Goal: Transaction & Acquisition: Register for event/course

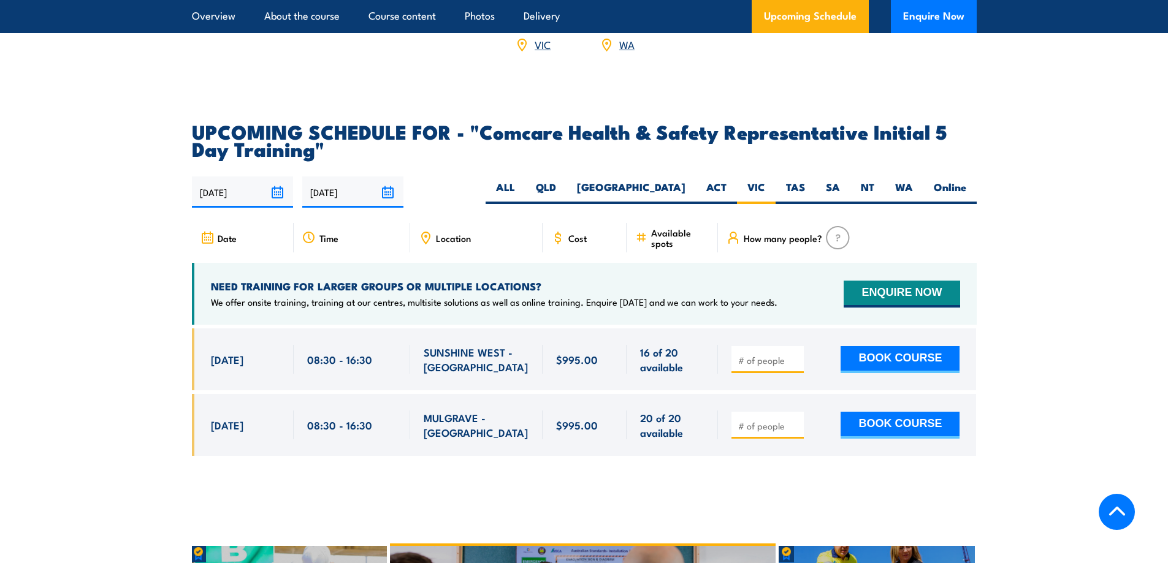
click at [762, 354] on input "number" at bounding box center [768, 360] width 61 height 12
click at [795, 354] on input "1" at bounding box center [768, 360] width 61 height 12
click at [795, 354] on input "2" at bounding box center [768, 360] width 61 height 12
type input "3"
click at [795, 354] on input "3" at bounding box center [768, 360] width 61 height 12
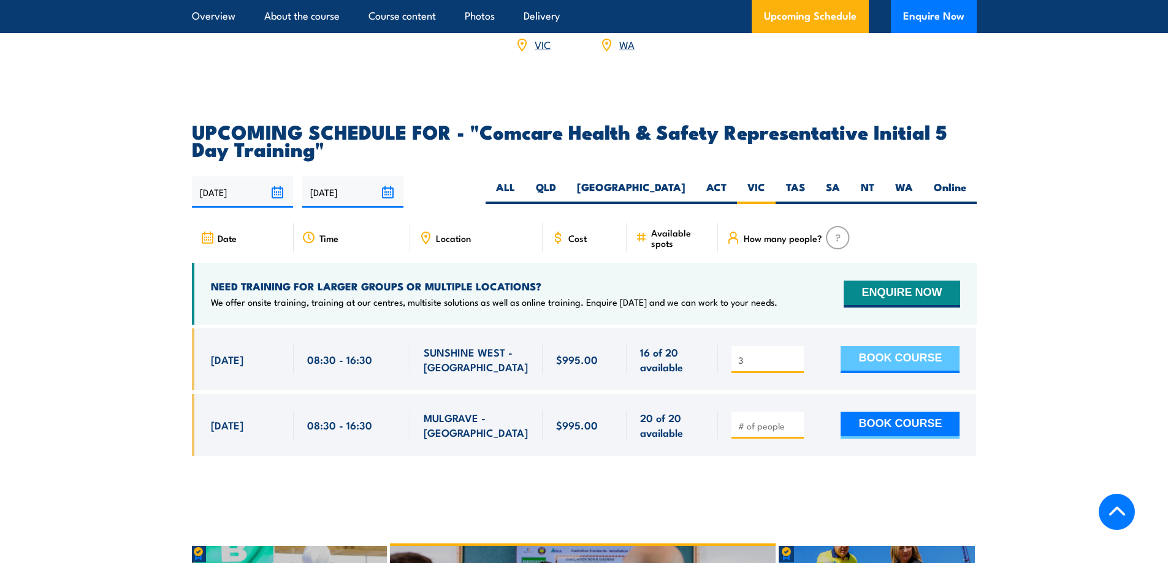
click at [871, 346] on button "BOOK COURSE" at bounding box center [899, 359] width 119 height 27
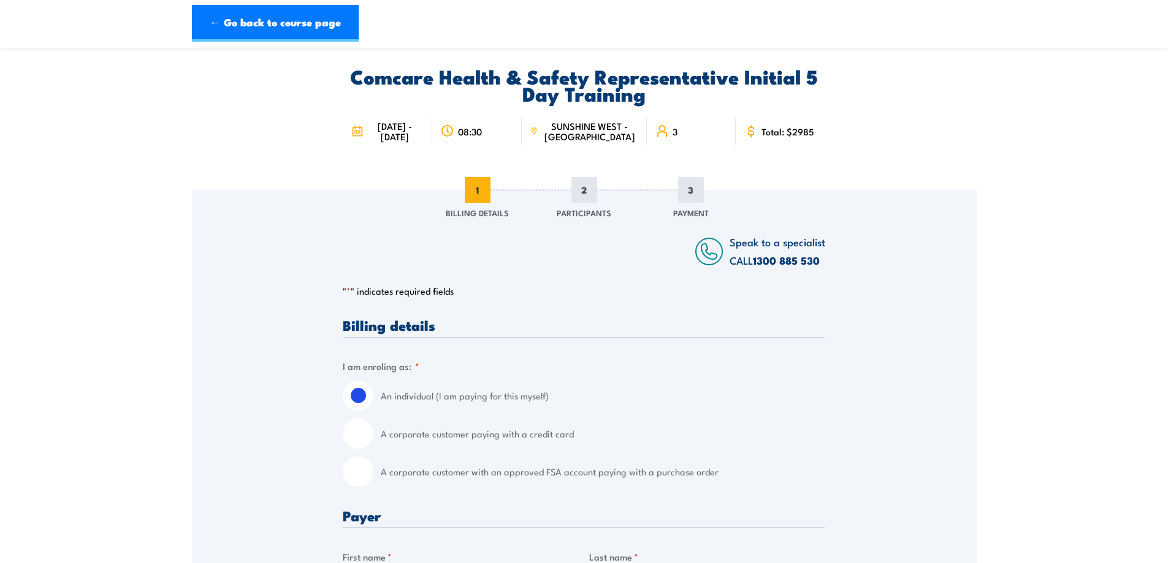
scroll to position [61, 0]
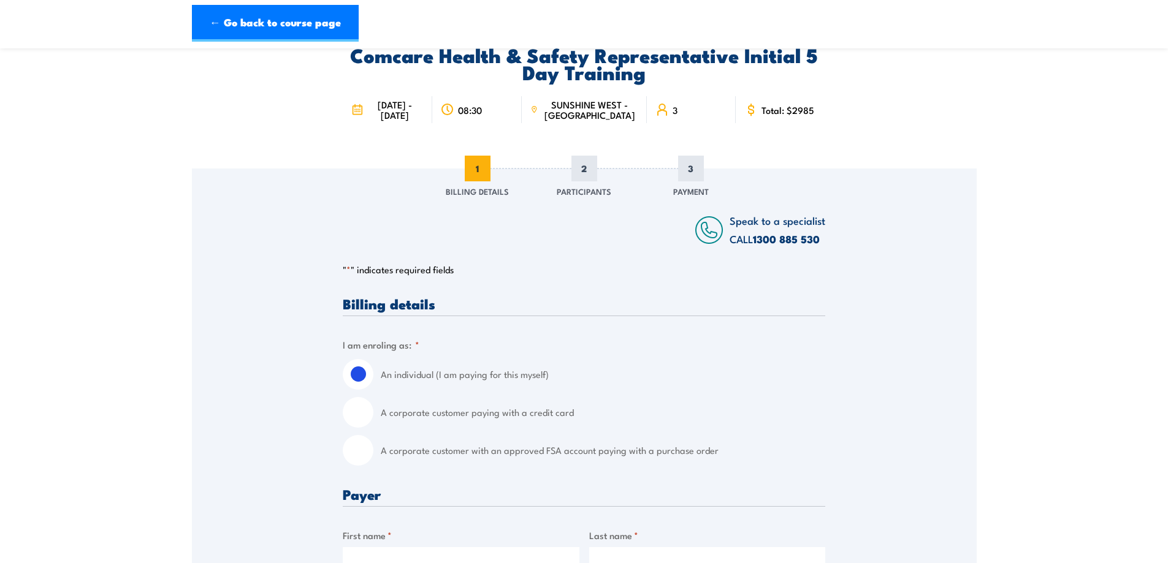
click at [357, 459] on input "A corporate customer with an approved FSA account paying with a purchase order" at bounding box center [358, 450] width 31 height 31
radio input "true"
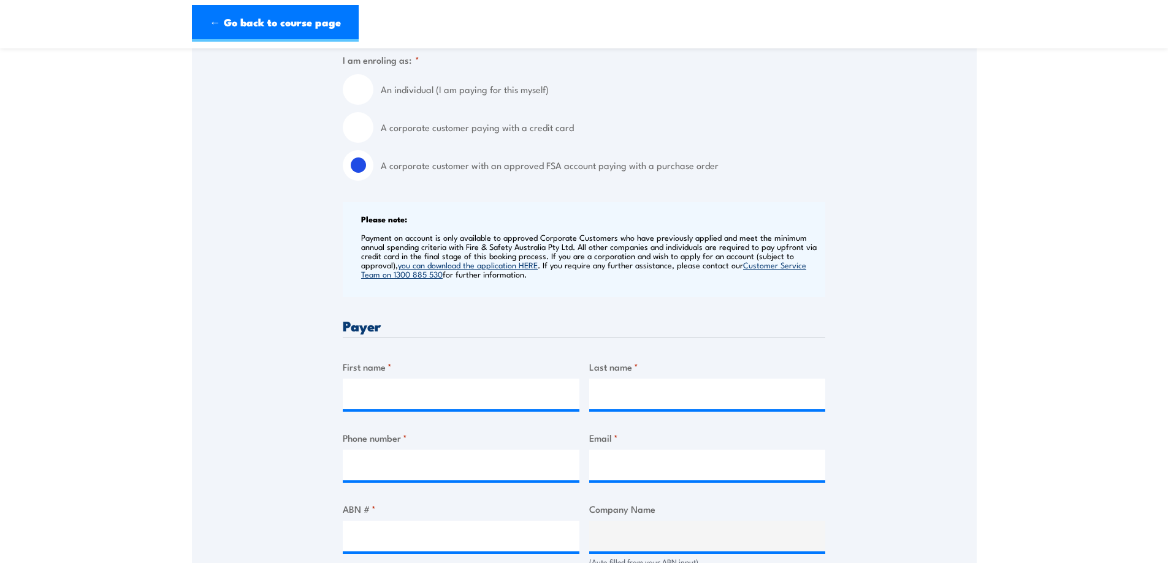
scroll to position [368, 0]
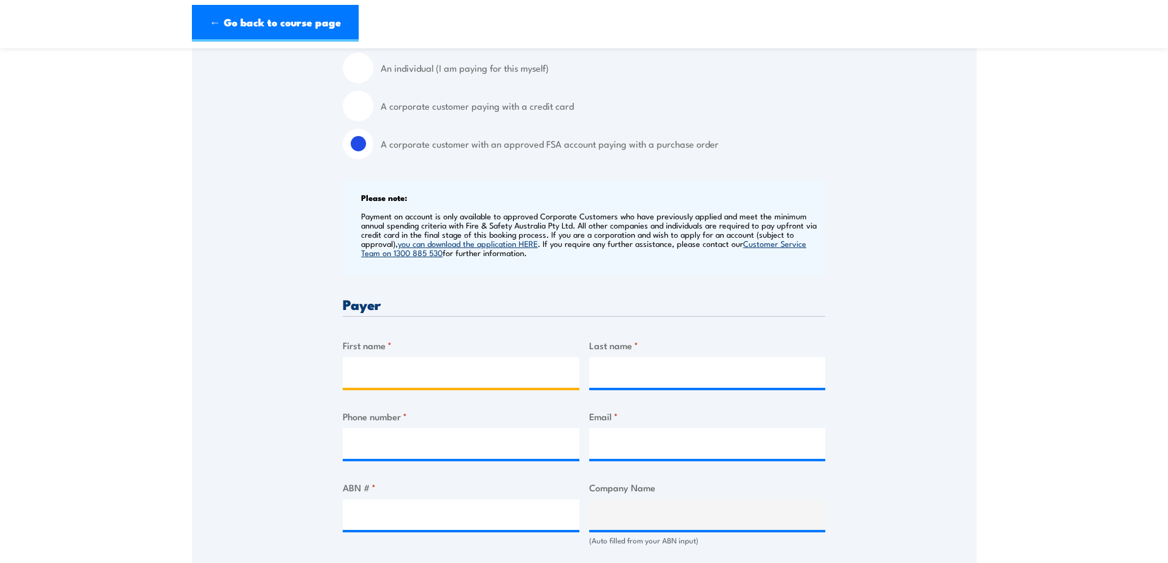
click at [395, 383] on input "First name *" at bounding box center [461, 372] width 237 height 31
click at [257, 361] on div "Speak to a specialist CALL [PHONE_NUMBER] CALL [PHONE_NUMBER] " * " indicates r…" at bounding box center [584, 552] width 785 height 1381
click at [370, 377] on input "First name *" at bounding box center [461, 372] width 237 height 31
type input "[PERSON_NAME]"
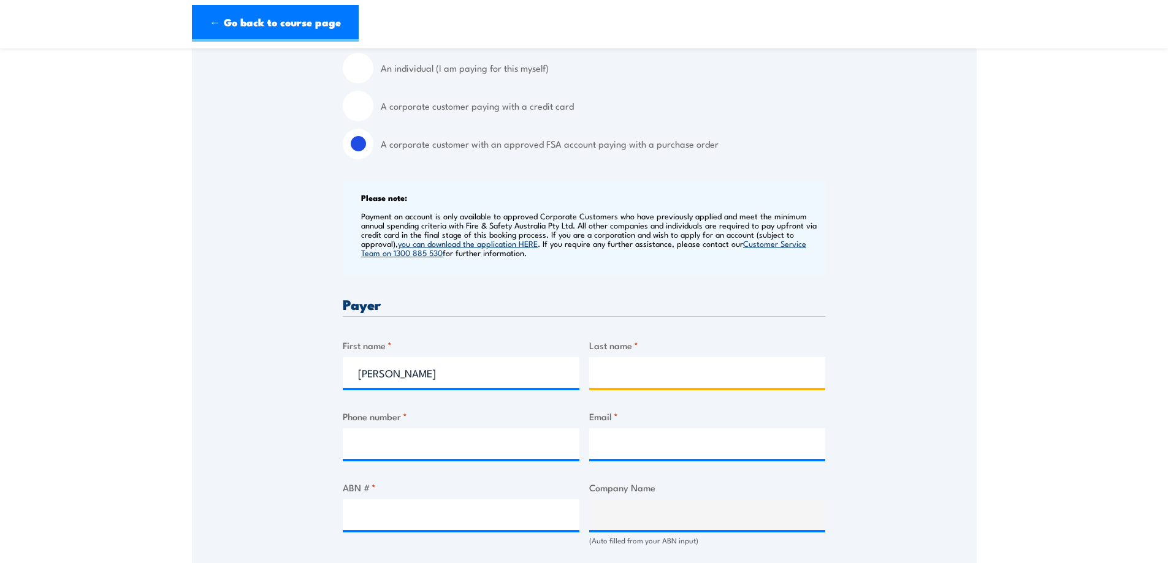
type input "[PERSON_NAME]"
type input "0405594647"
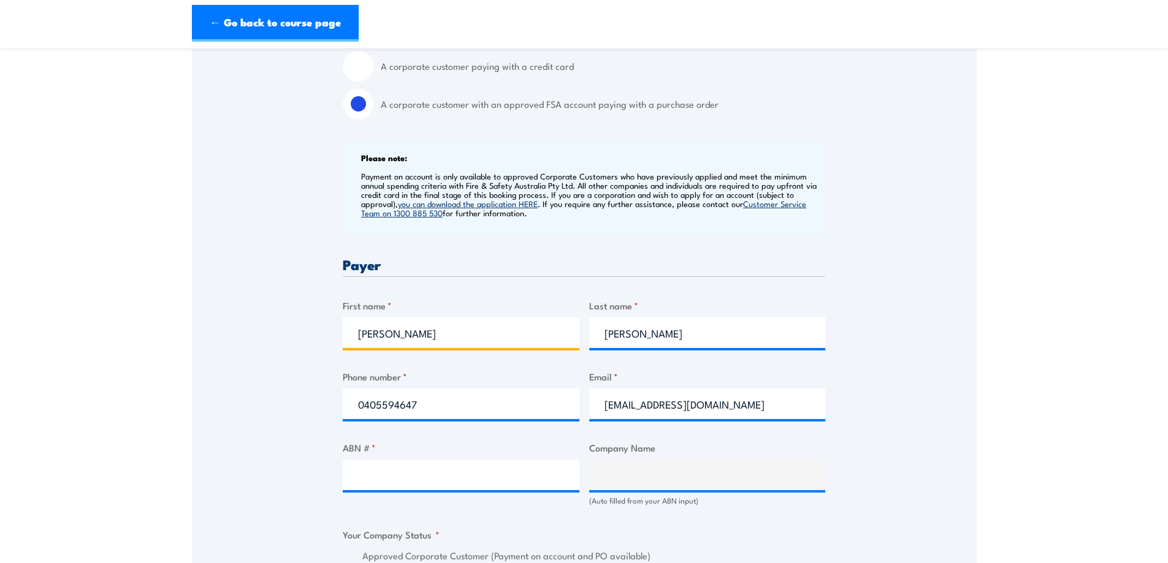
scroll to position [429, 0]
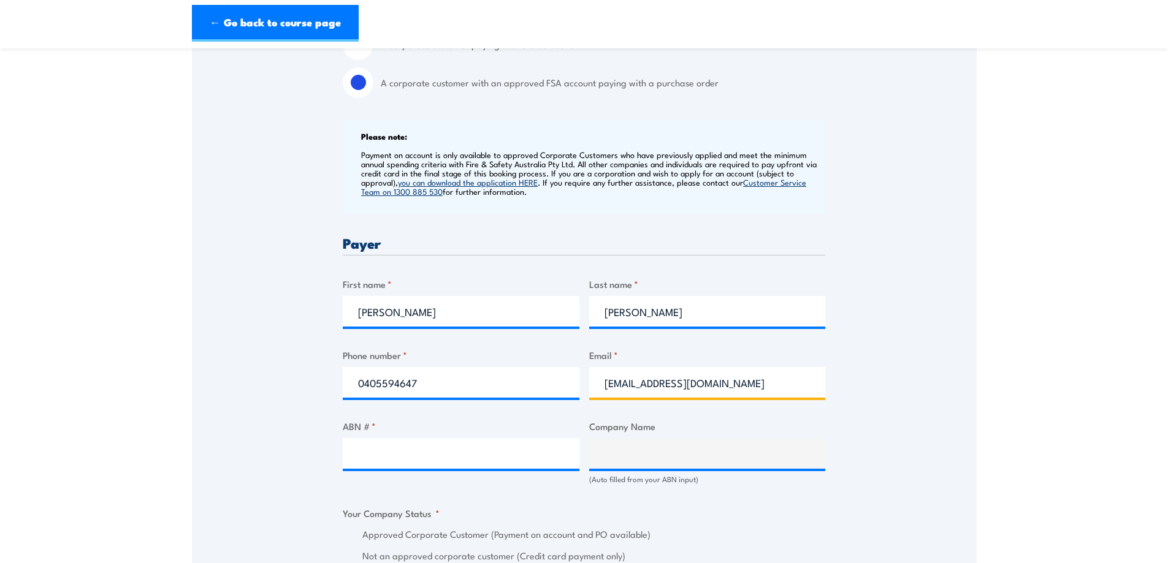
drag, startPoint x: 736, startPoint y: 394, endPoint x: 595, endPoint y: 387, distance: 141.1
click at [595, 387] on input "[EMAIL_ADDRESS][DOMAIN_NAME]" at bounding box center [707, 382] width 237 height 31
type input "[EMAIL_ADDRESS][DOMAIN_NAME]"
click at [541, 427] on div "Billing details I am enroling as: * An individual (I am paying for this myself)…" at bounding box center [584, 553] width 482 height 1248
click at [428, 461] on input "ABN # *" at bounding box center [461, 453] width 237 height 31
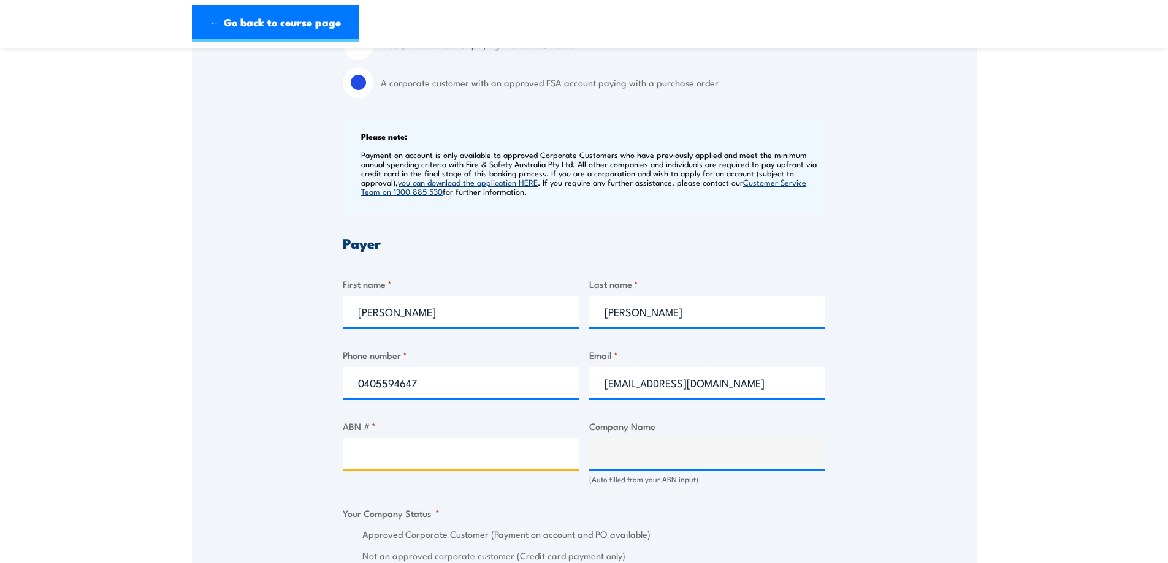
click at [452, 460] on input "ABN # *" at bounding box center [461, 453] width 237 height 31
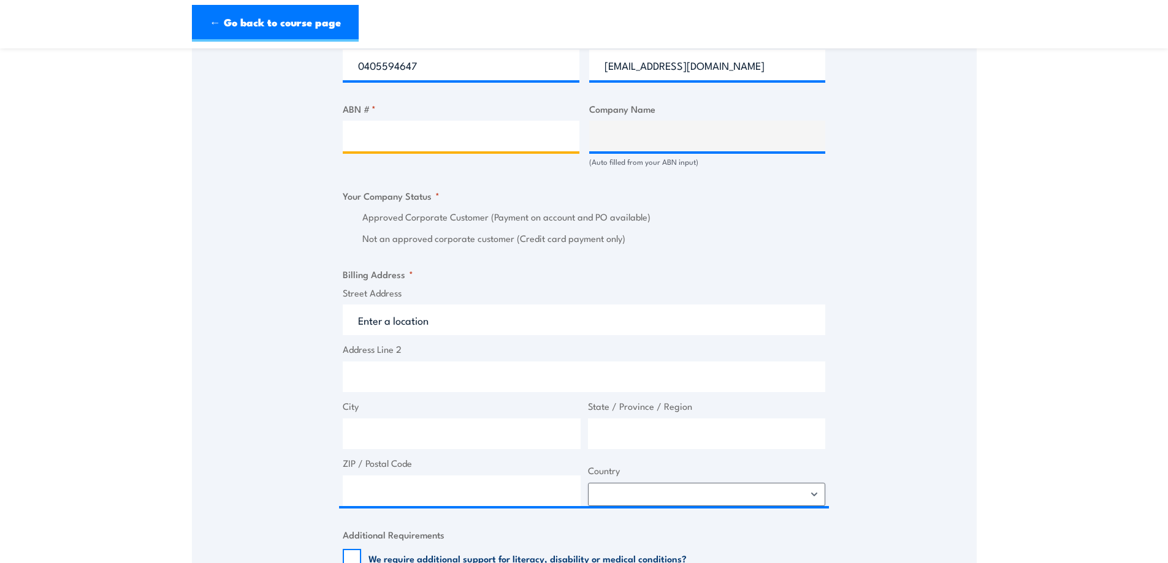
scroll to position [613, 0]
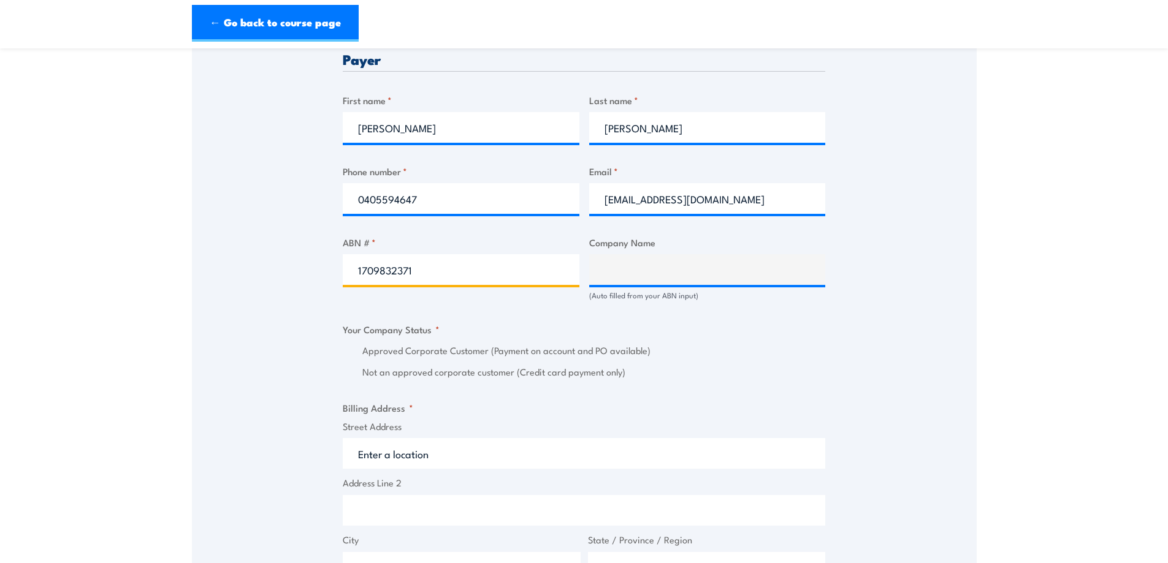
type input "17098323712"
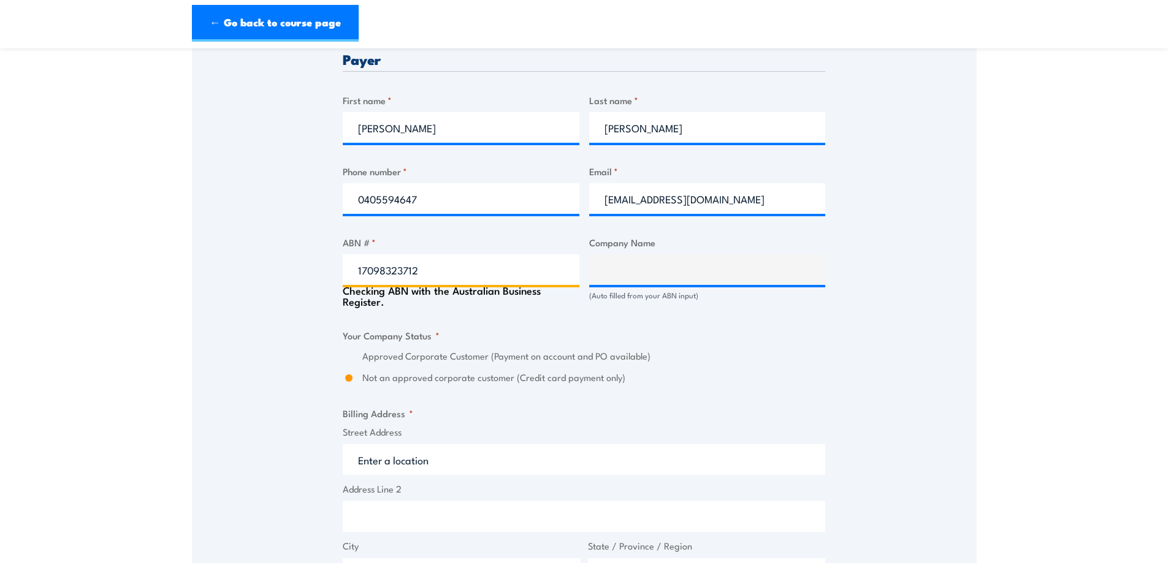
type input "FIRE AND SAFETY AUSTRALIA PTY LTD"
radio input "true"
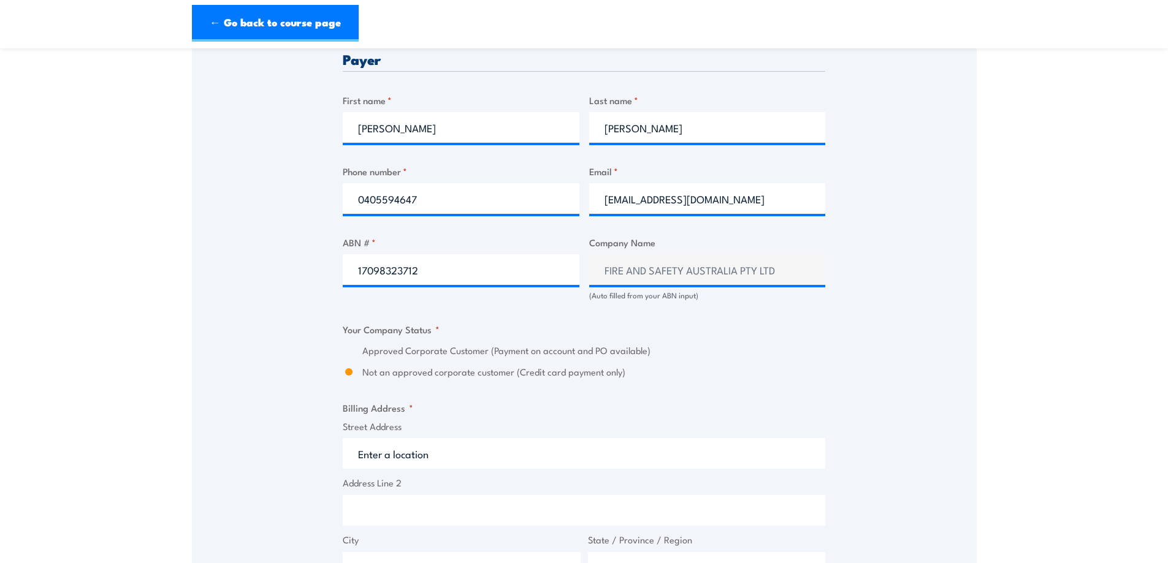
click at [420, 328] on div "Billing details I am enroling as: * An individual (I am paying for this myself)…" at bounding box center [584, 369] width 482 height 1248
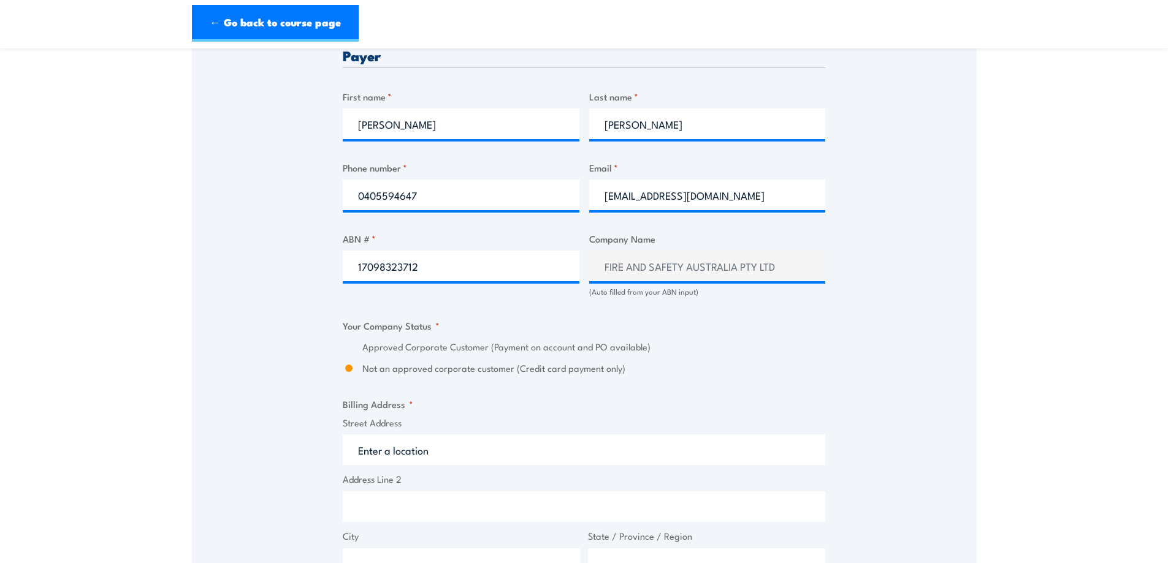
scroll to position [674, 0]
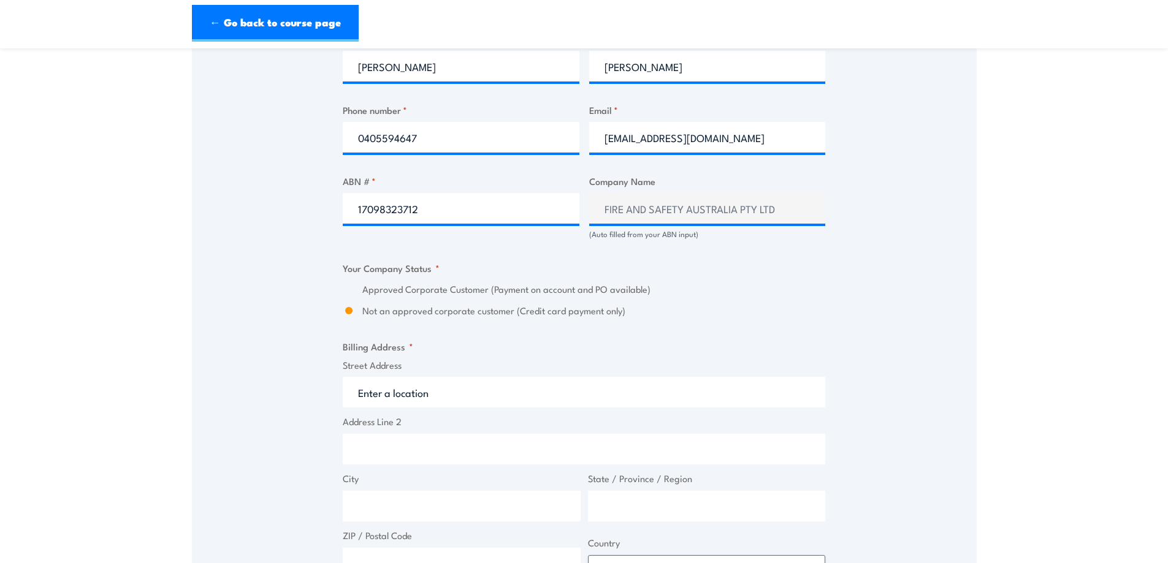
click at [414, 308] on div "Approved Corporate Customer (Payment on account and PO available) Not an approv…" at bounding box center [584, 301] width 482 height 36
click at [443, 405] on input "Street Address" at bounding box center [584, 392] width 482 height 31
click at [430, 221] on input "17098323712" at bounding box center [461, 208] width 237 height 31
click at [418, 221] on input "17098323712" at bounding box center [461, 208] width 237 height 31
type input "1"
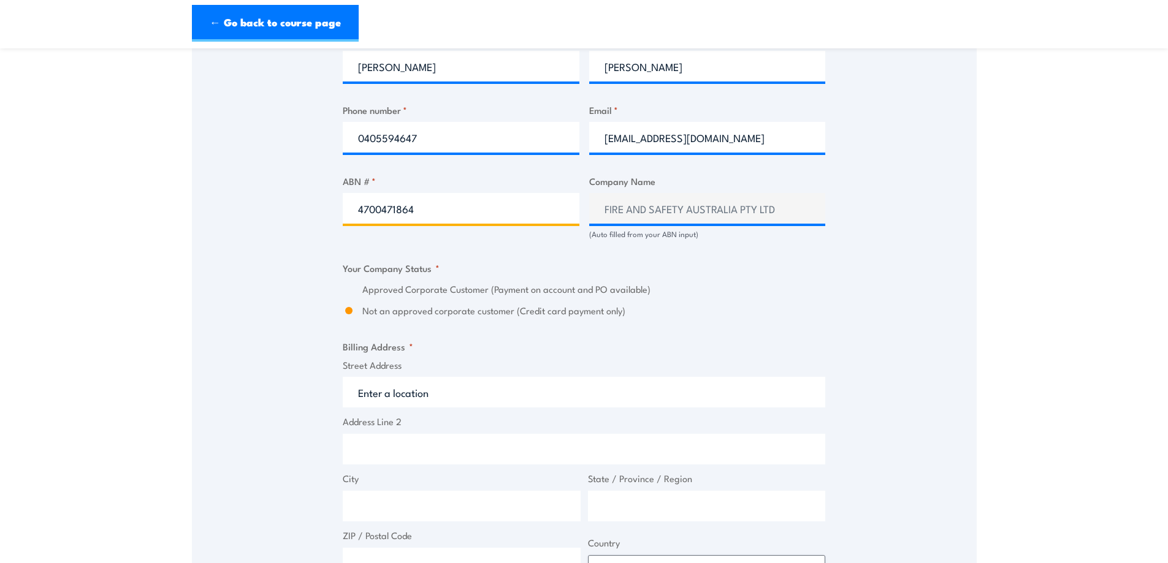
type input "47004718647"
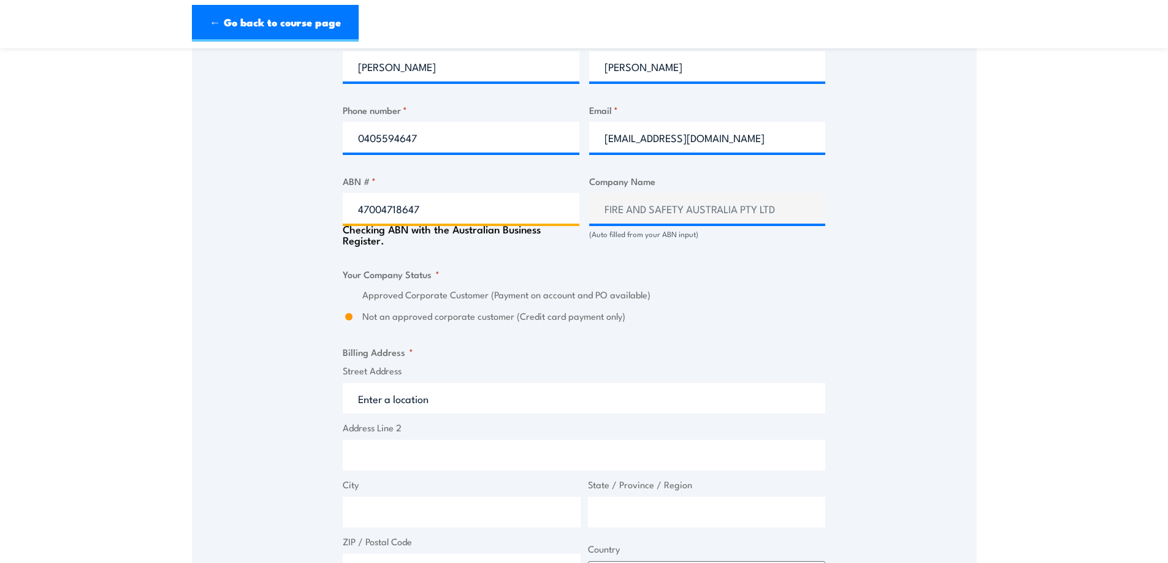
type input "LINFOX AUSTRALIA PTY LTD"
radio input "true"
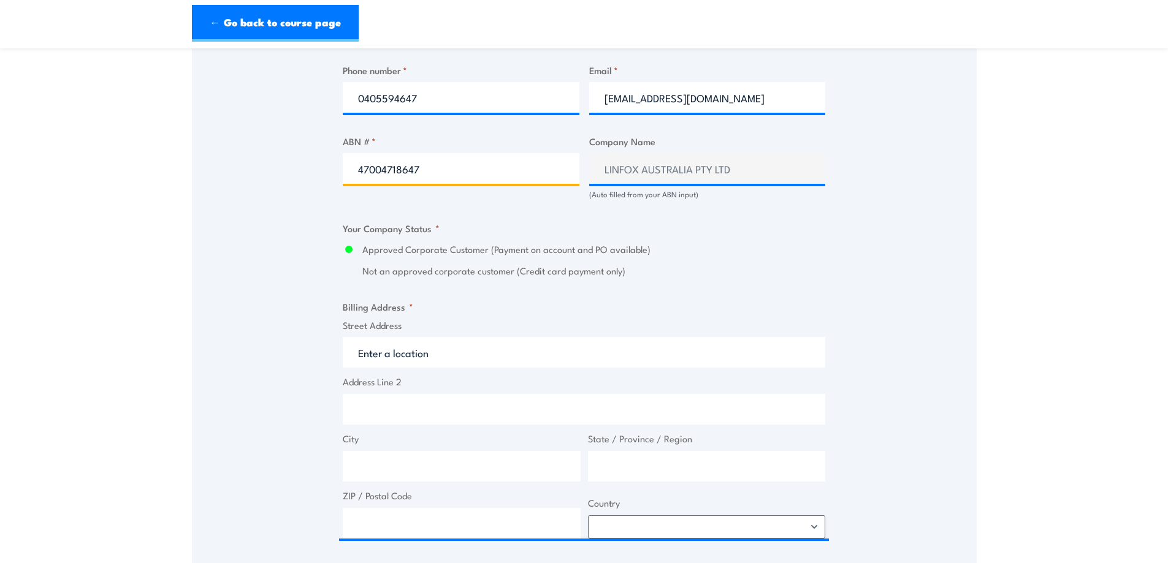
scroll to position [736, 0]
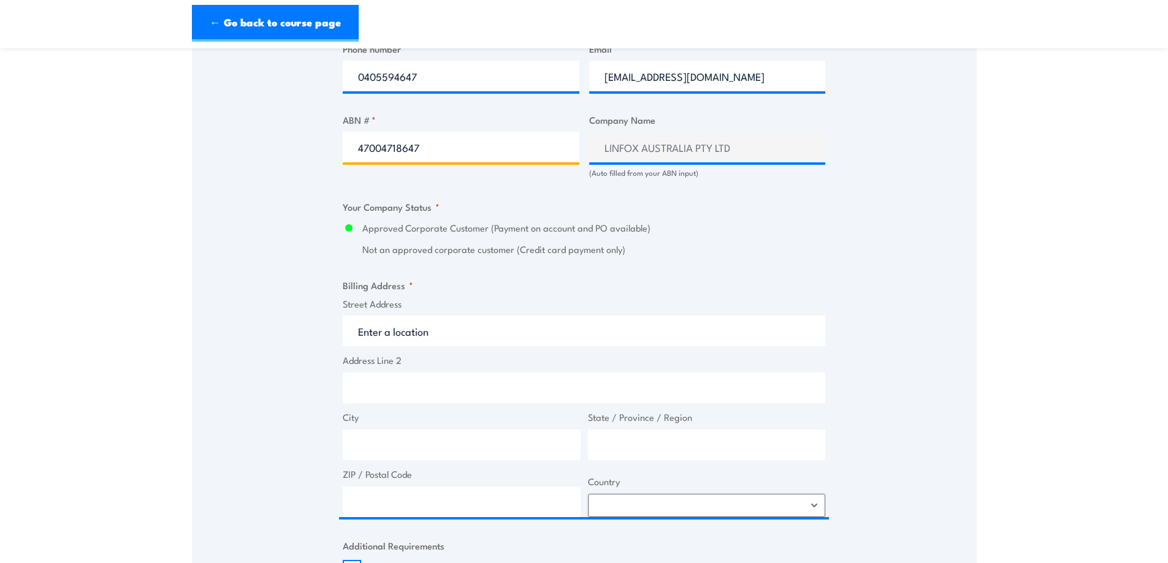
type input "47004718647"
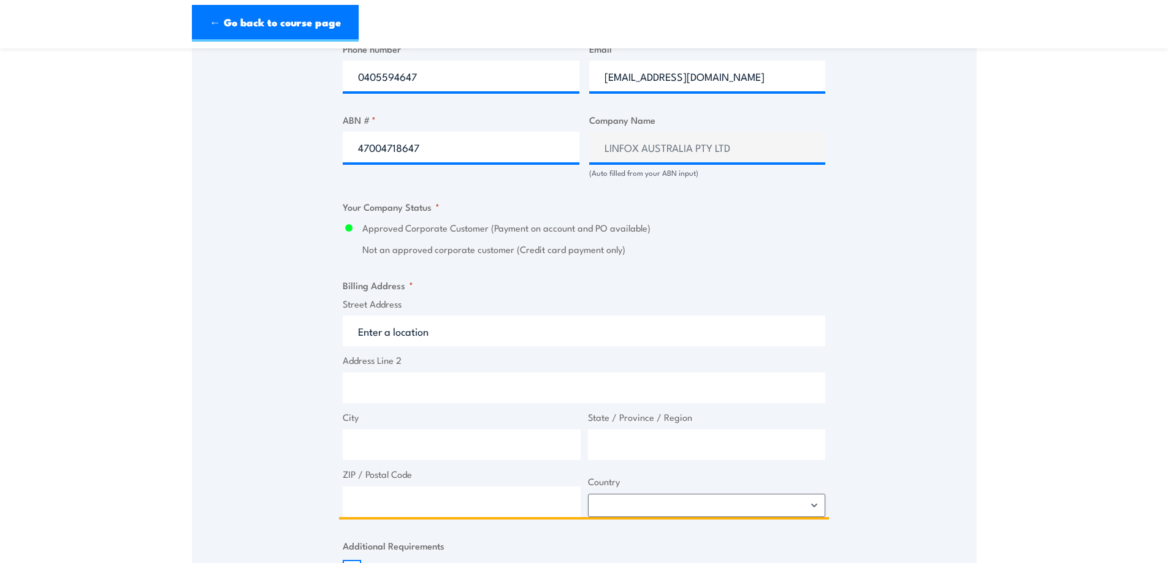
click at [441, 343] on input "Street Address" at bounding box center [584, 331] width 482 height 31
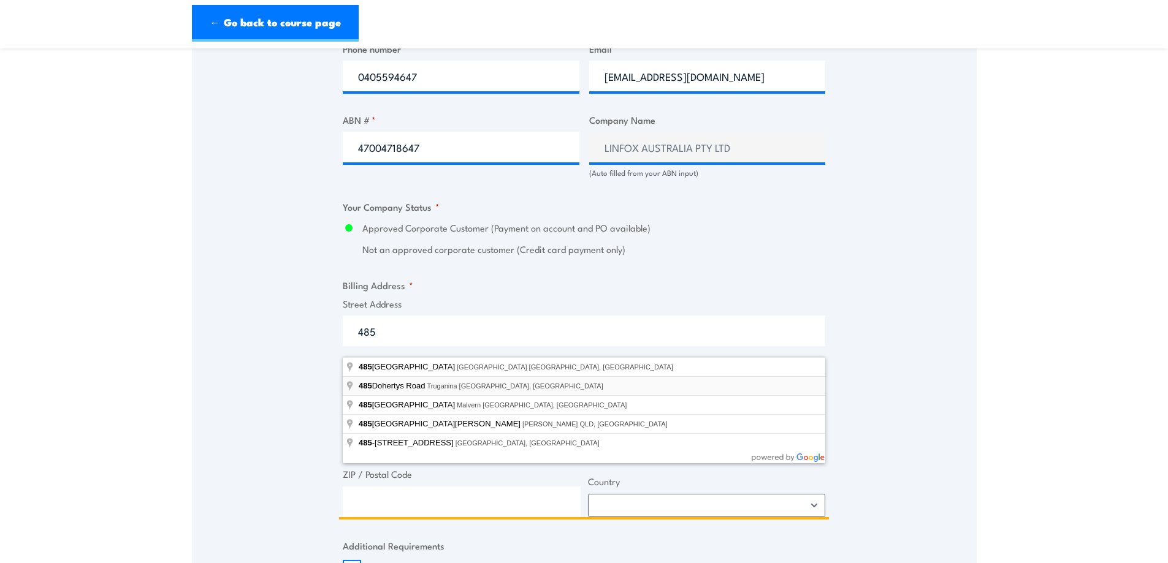
type input "[STREET_ADDRESS]"
type input "[STREET_ADDRESS][PERSON_NAME]"
type input "Truganina"
type input "Victoria"
type input "3029"
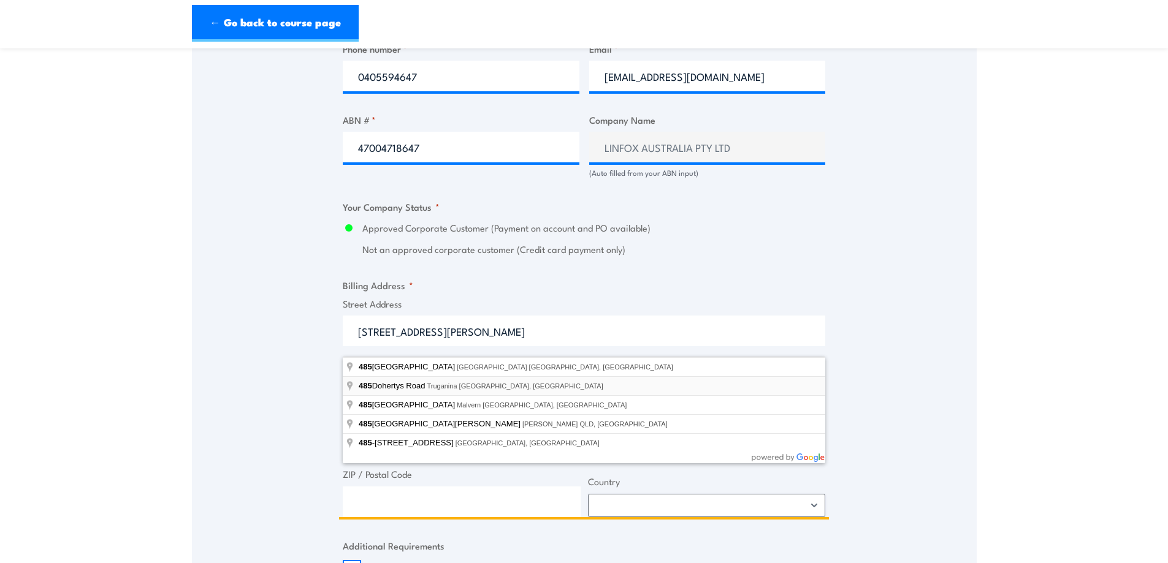
select select "[GEOGRAPHIC_DATA]"
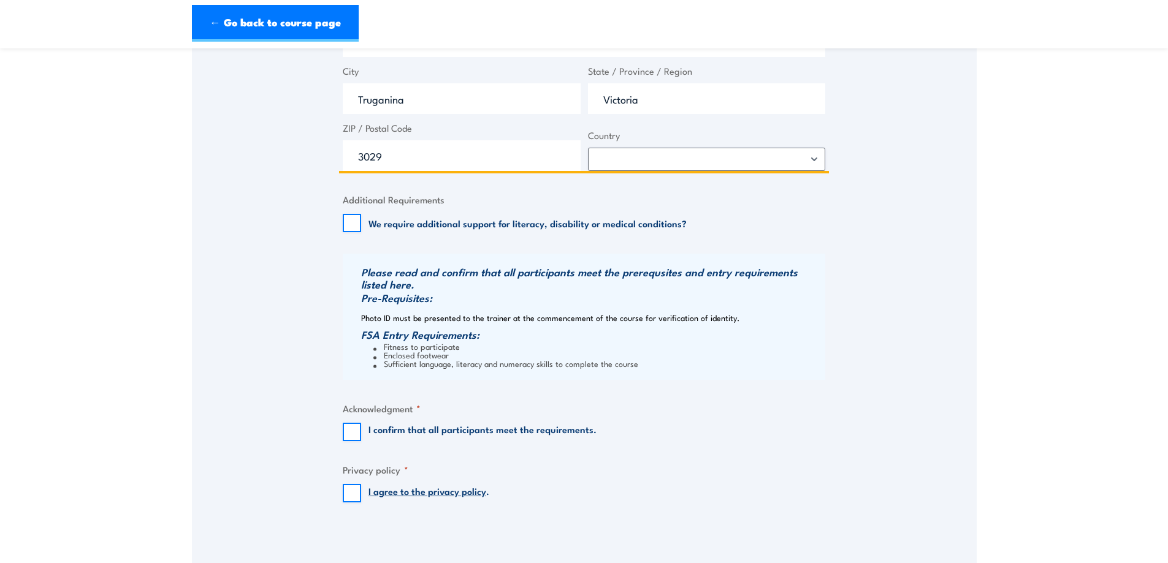
scroll to position [1103, 0]
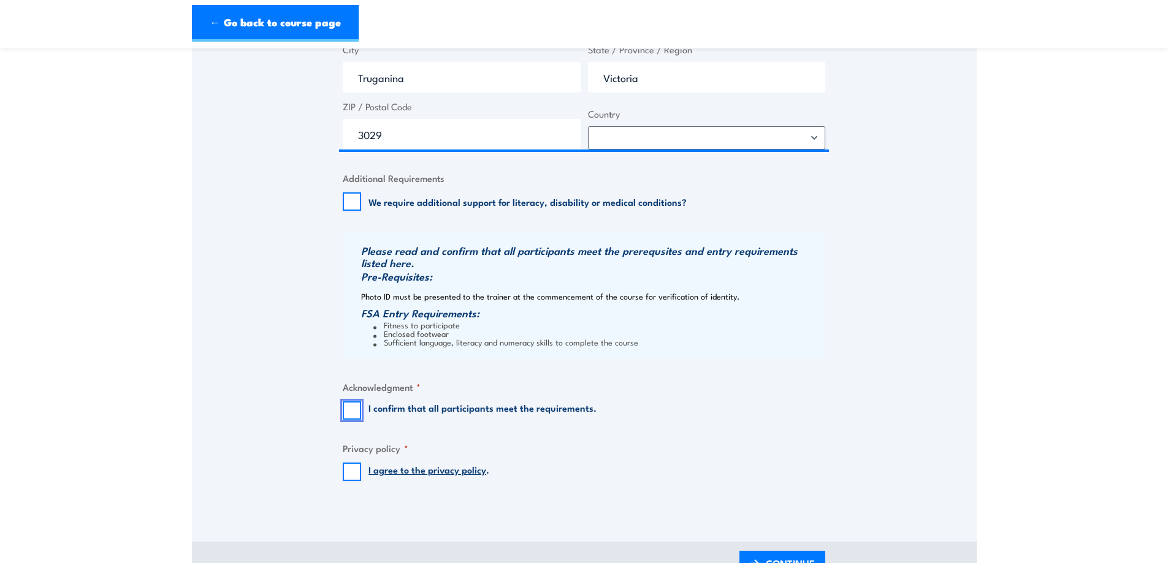
click at [355, 420] on input "I confirm that all participants meet the requirements." at bounding box center [352, 411] width 18 height 18
checkbox input "true"
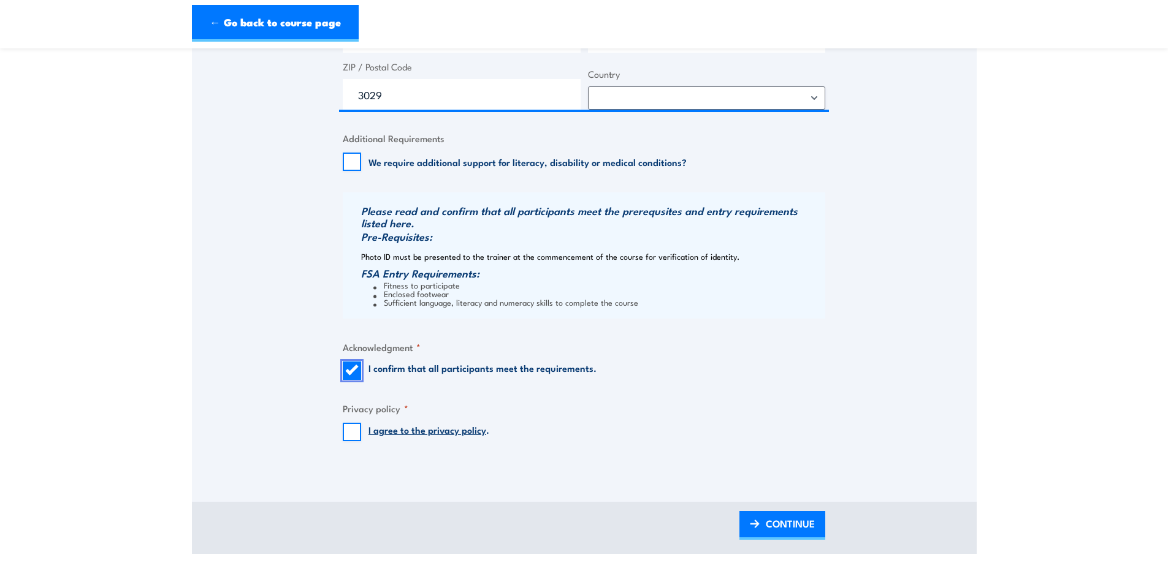
scroll to position [1165, 0]
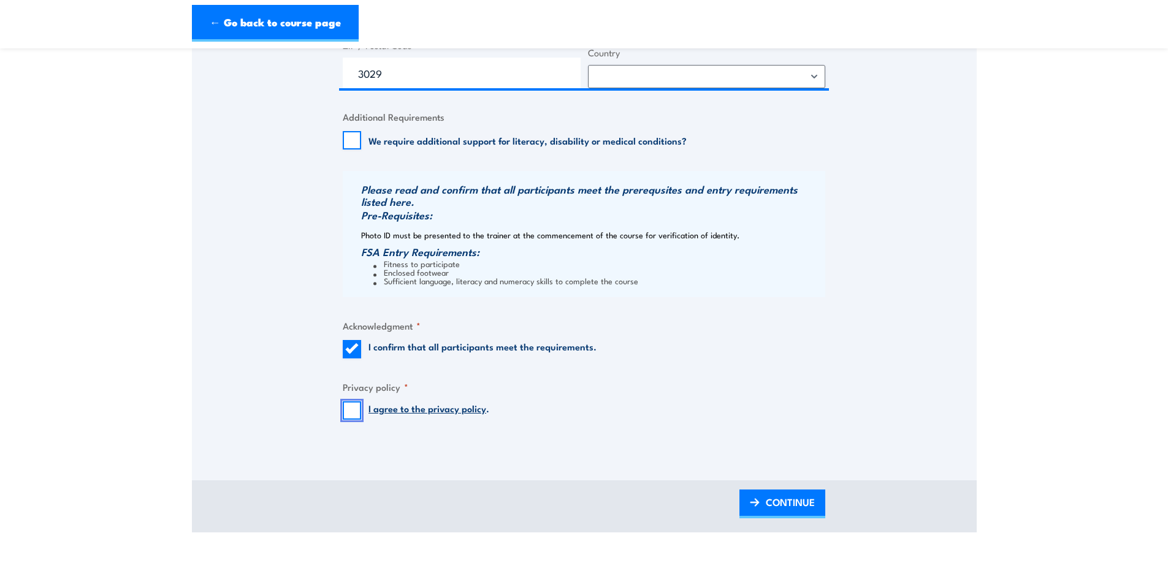
click at [352, 420] on input "I agree to the privacy policy ." at bounding box center [352, 411] width 18 height 18
checkbox input "true"
click at [760, 513] on link "CONTINUE" at bounding box center [782, 504] width 86 height 29
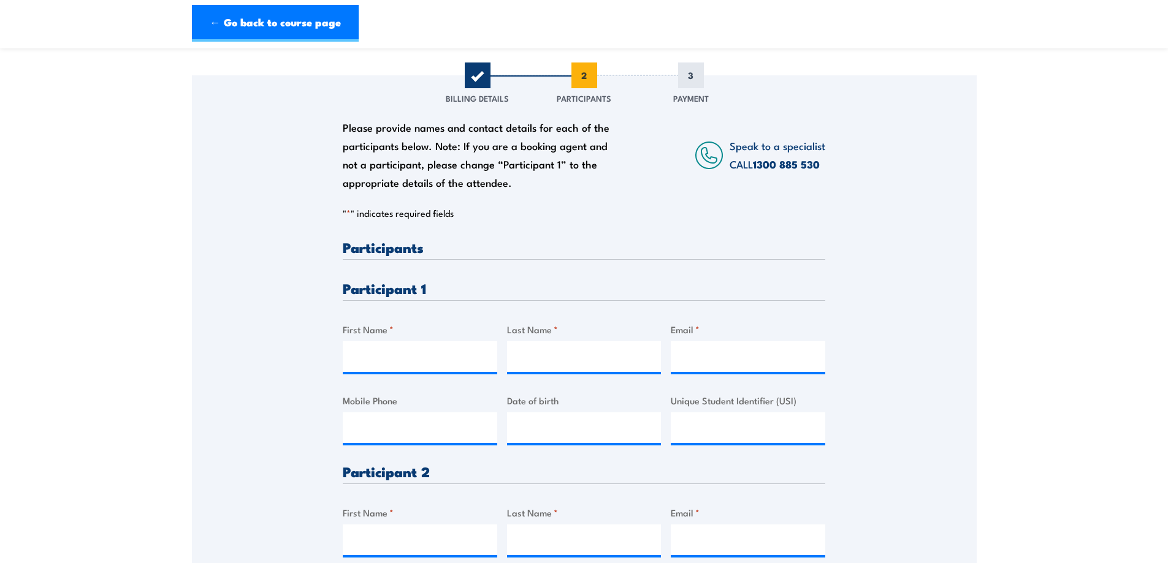
scroll to position [184, 0]
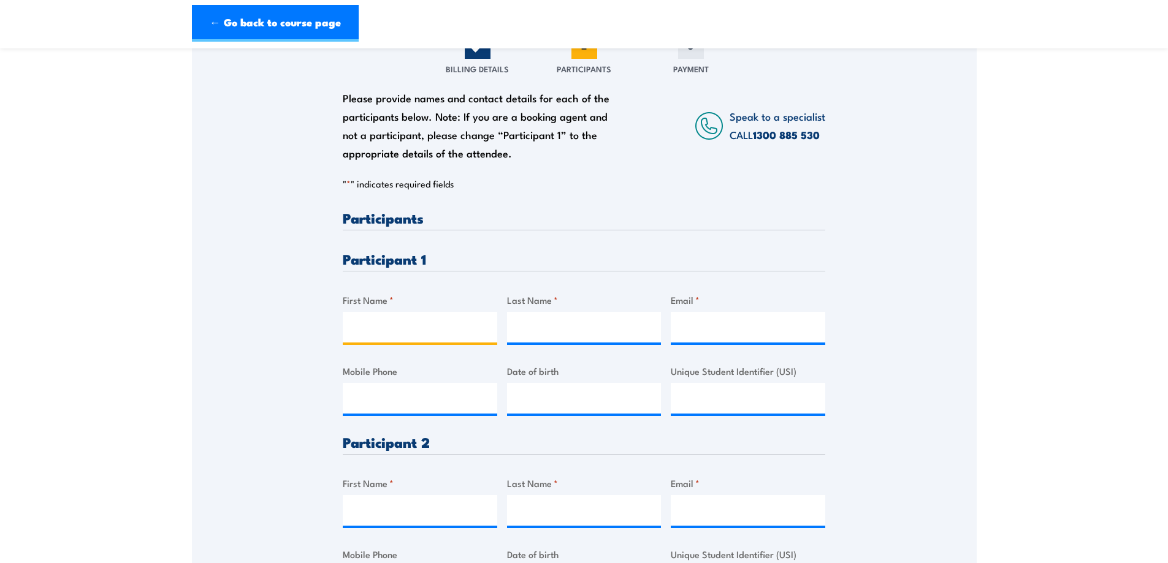
click at [402, 336] on input "First Name *" at bounding box center [420, 327] width 154 height 31
click at [374, 336] on input "First Name *" at bounding box center [420, 327] width 154 height 31
click at [400, 333] on input "First Name *" at bounding box center [420, 327] width 154 height 31
paste input "[PERSON_NAME]"
drag, startPoint x: 419, startPoint y: 337, endPoint x: 462, endPoint y: 338, distance: 42.9
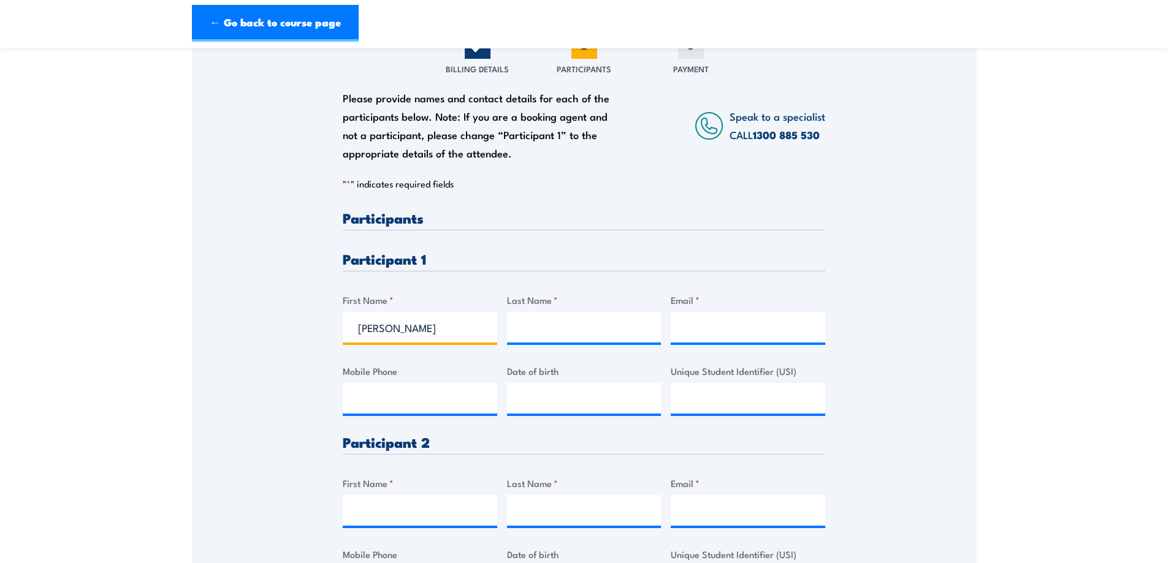
click at [463, 338] on input "[PERSON_NAME]" at bounding box center [420, 327] width 154 height 31
type input "[PERSON_NAME]"
click at [530, 338] on input "Last Name *" at bounding box center [584, 327] width 154 height 31
paste input "[PERSON_NAME]"
type input "[PERSON_NAME]"
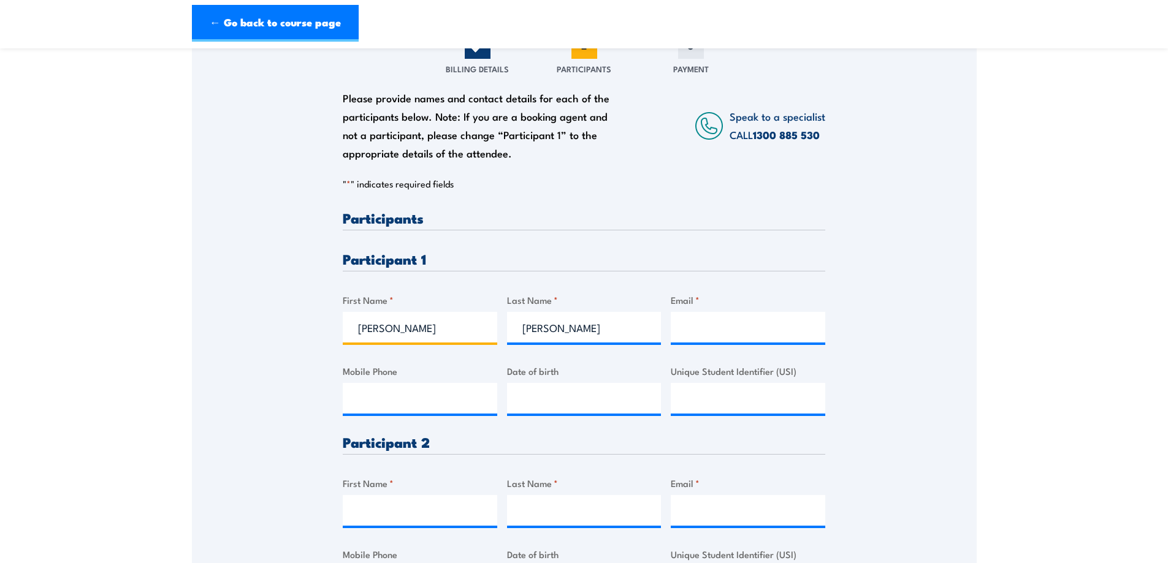
drag, startPoint x: 419, startPoint y: 337, endPoint x: 454, endPoint y: 337, distance: 34.9
click at [454, 337] on input "[PERSON_NAME]" at bounding box center [420, 327] width 154 height 31
type input "Abdulmenan"
click at [714, 335] on input "Email *" at bounding box center [748, 327] width 154 height 31
paste input "[EMAIL_ADDRESS][DOMAIN_NAME]"
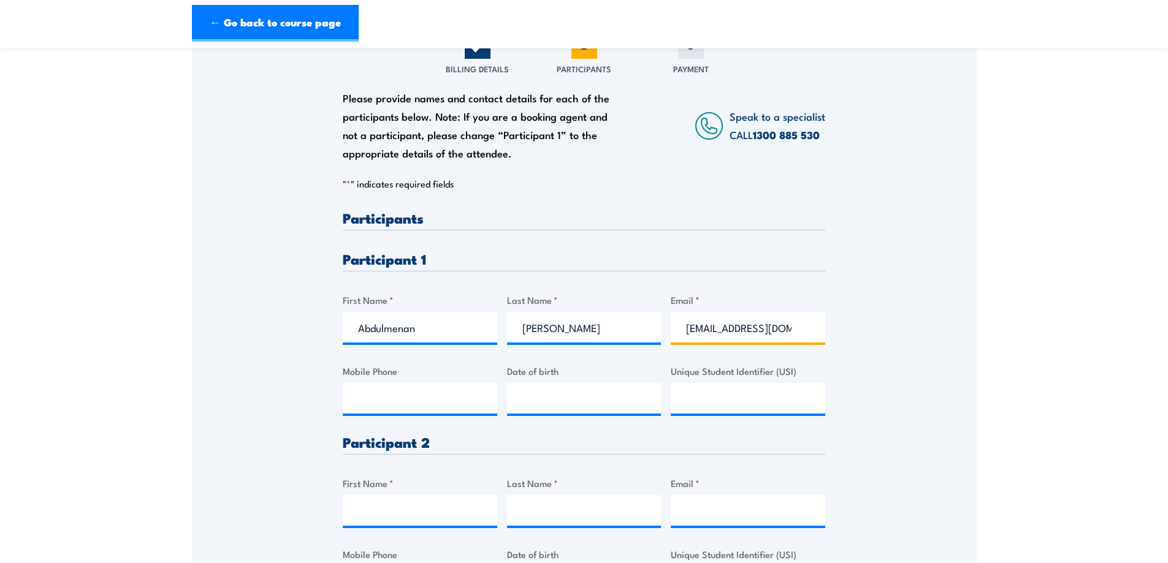
scroll to position [0, 13]
type input "[EMAIL_ADDRESS][DOMAIN_NAME]"
type input "__/__/____"
click at [540, 405] on input "__/__/____" at bounding box center [584, 398] width 154 height 31
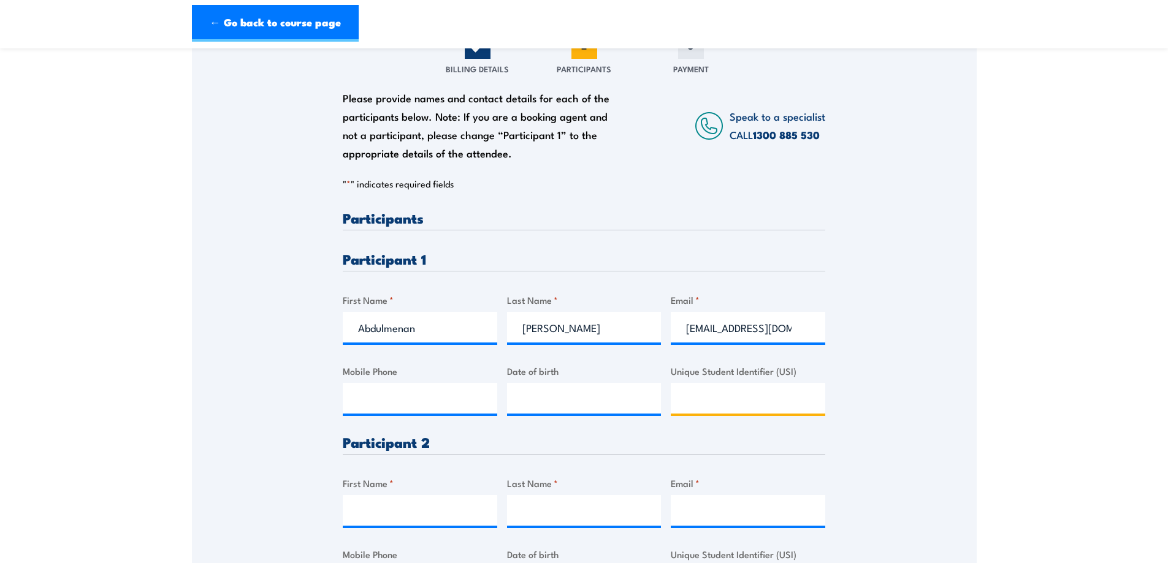
click at [721, 409] on input "Unique Student Identifier (USI)" at bounding box center [748, 398] width 154 height 31
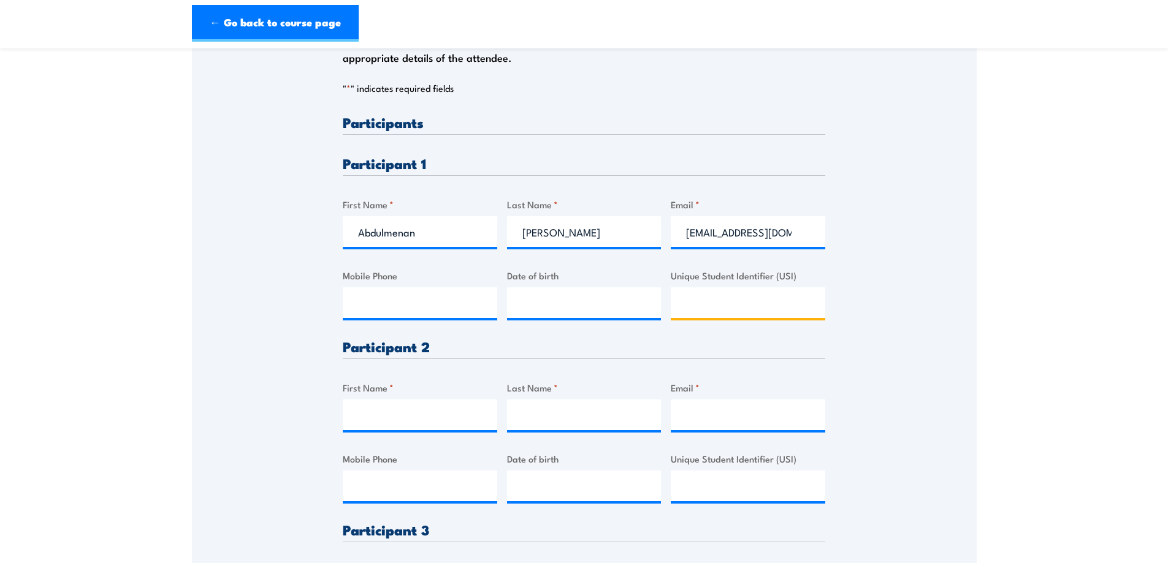
scroll to position [306, 0]
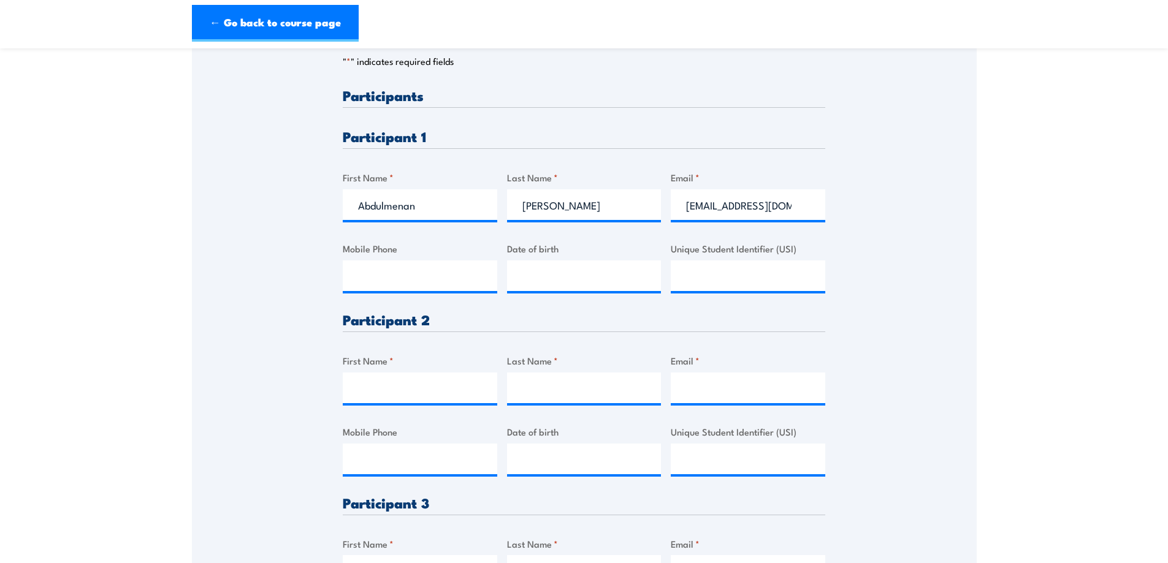
drag, startPoint x: 87, startPoint y: 281, endPoint x: 34, endPoint y: 298, distance: 55.3
click at [87, 281] on section "Comcare Health & Safety Representative Initial 5 Day Training [DATE] - [DATE] 0…" at bounding box center [584, 262] width 1168 height 1015
click at [368, 399] on input "First Name *" at bounding box center [420, 388] width 154 height 31
paste input "[PERSON_NAME]"
drag, startPoint x: 406, startPoint y: 400, endPoint x: 448, endPoint y: 403, distance: 41.8
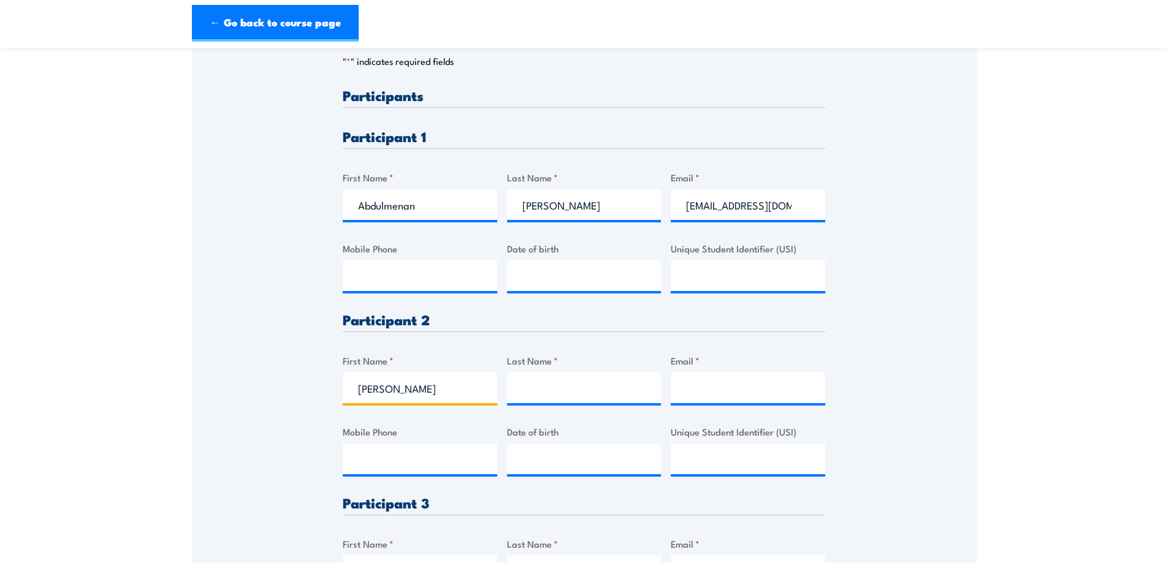
click at [448, 403] on input "[PERSON_NAME]" at bounding box center [420, 388] width 154 height 31
type input "[PERSON_NAME]"
click at [551, 393] on input "Last Name *" at bounding box center [584, 388] width 154 height 31
paste input "[PERSON_NAME]"
type input "[PERSON_NAME]"
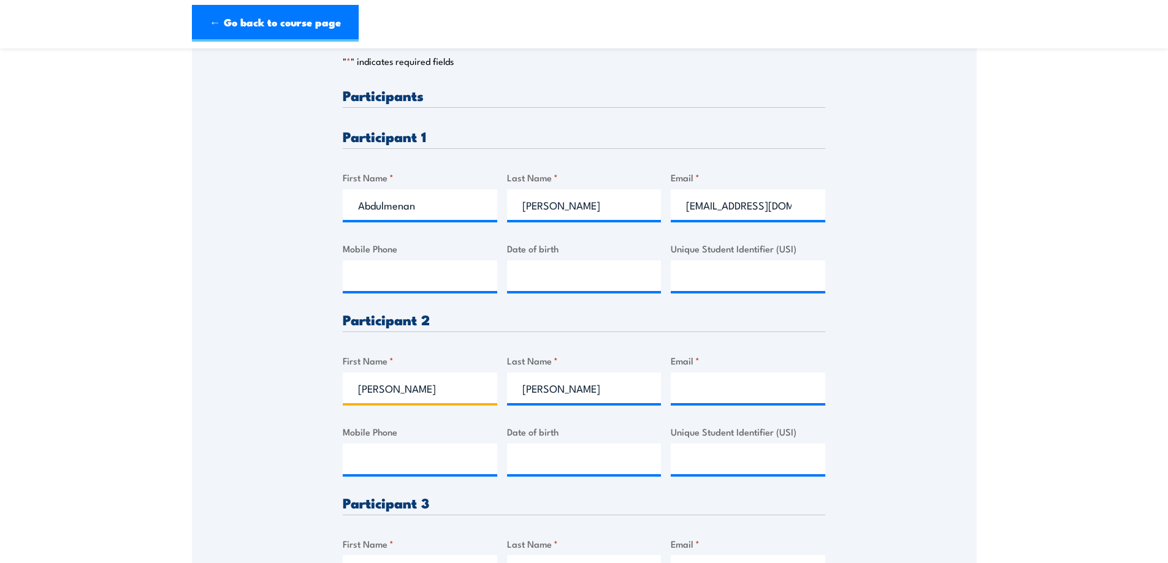
drag, startPoint x: 403, startPoint y: 402, endPoint x: 440, endPoint y: 402, distance: 37.4
click at [440, 402] on input "[PERSON_NAME]" at bounding box center [420, 388] width 154 height 31
type input "[PERSON_NAME]"
click at [725, 402] on input "Email *" at bounding box center [748, 388] width 154 height 31
paste input "[EMAIL_ADDRESS][DOMAIN_NAME]"
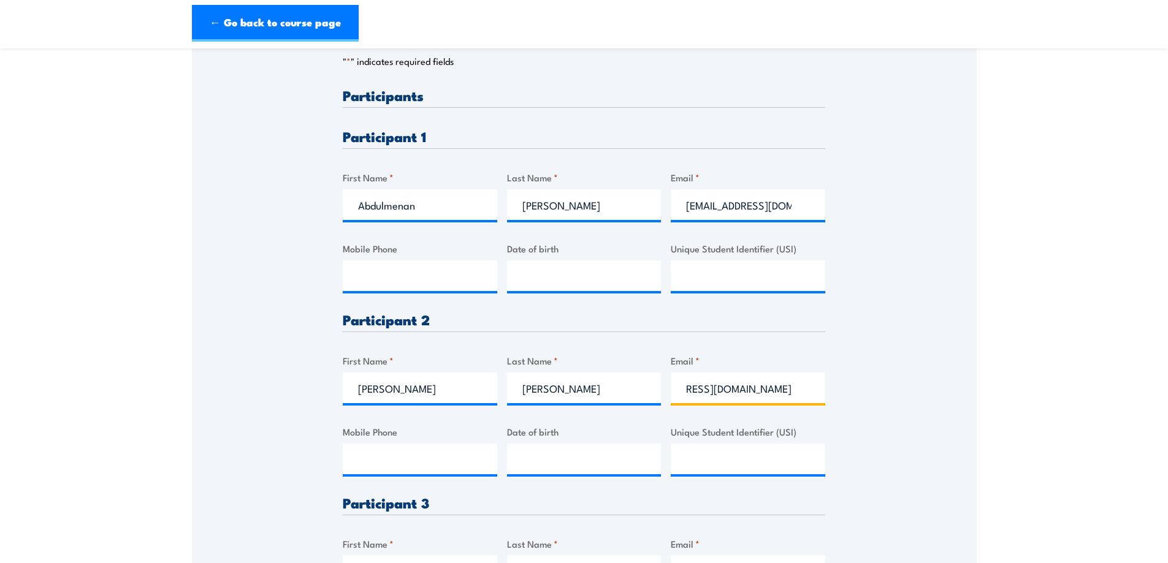
scroll to position [0, 0]
drag, startPoint x: 809, startPoint y: 398, endPoint x: 609, endPoint y: 403, distance: 199.9
click at [609, 403] on div "Please provide names and contact details for each of the participants below. No…" at bounding box center [584, 383] width 482 height 590
drag, startPoint x: 726, startPoint y: 392, endPoint x: 708, endPoint y: 398, distance: 19.6
click at [707, 401] on input "[EMAIL_ADDRESS][DOMAIN_NAME]" at bounding box center [748, 388] width 154 height 31
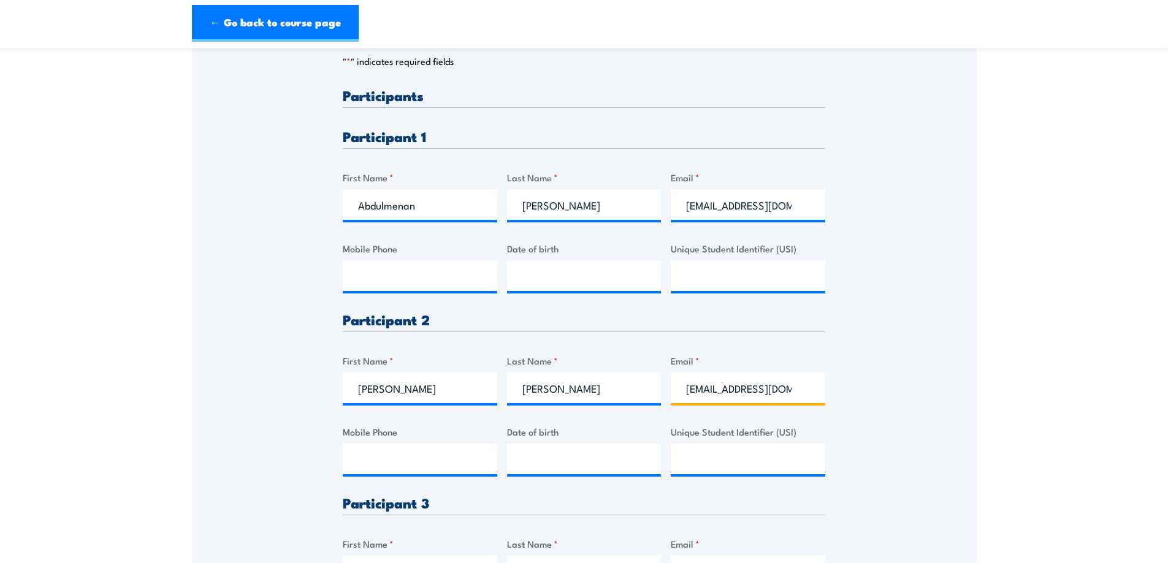
click at [794, 396] on input "[EMAIL_ADDRESS][DOMAIN_NAME]" at bounding box center [748, 388] width 154 height 31
click at [803, 399] on input "[EMAIL_ADDRESS][DOMAIN_NAME]" at bounding box center [748, 388] width 154 height 31
drag, startPoint x: 684, startPoint y: 400, endPoint x: 912, endPoint y: 403, distance: 228.1
click at [912, 403] on div "Please provide names and contact details for each of the participants below. No…" at bounding box center [584, 303] width 785 height 760
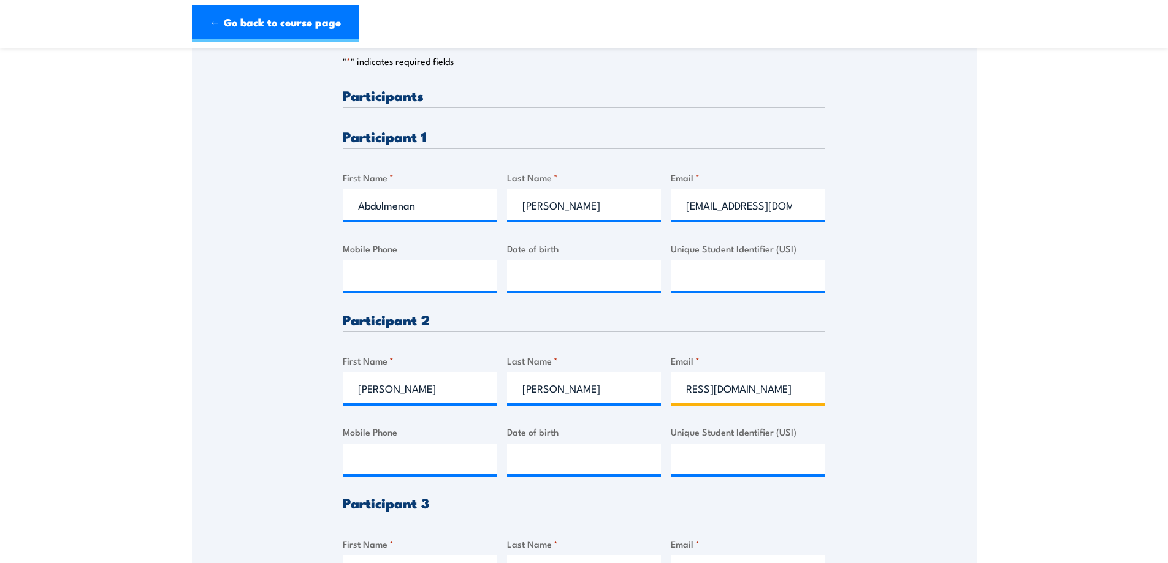
type input "[EMAIL_ADDRESS][DOMAIN_NAME]"
